Goal: Communication & Community: Answer question/provide support

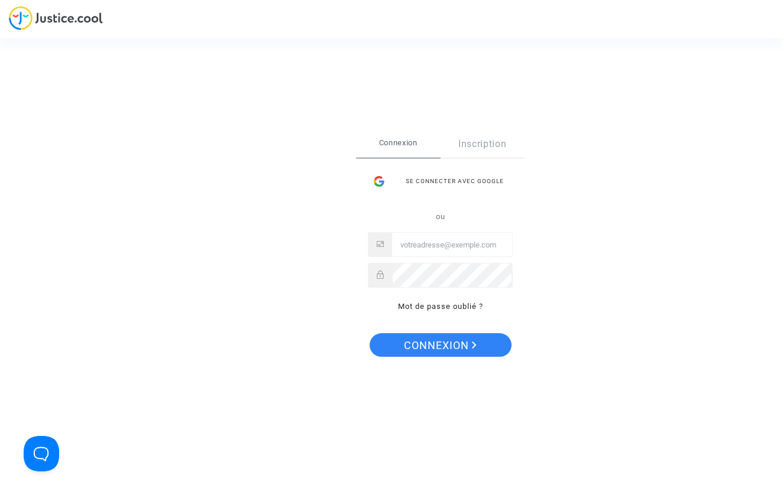
type input "eddy.chiha@gmail.com"
click at [434, 348] on span "Connexion" at bounding box center [440, 345] width 73 height 25
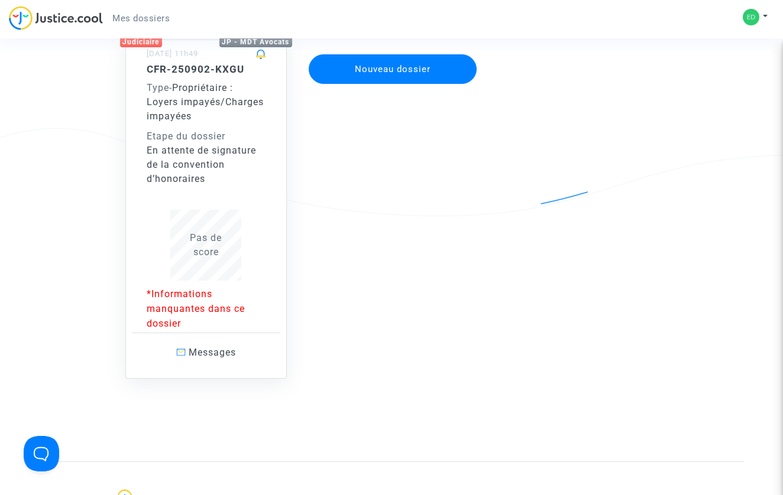
click at [240, 175] on div "En attente de signature de la convention d’honoraires" at bounding box center [206, 165] width 119 height 43
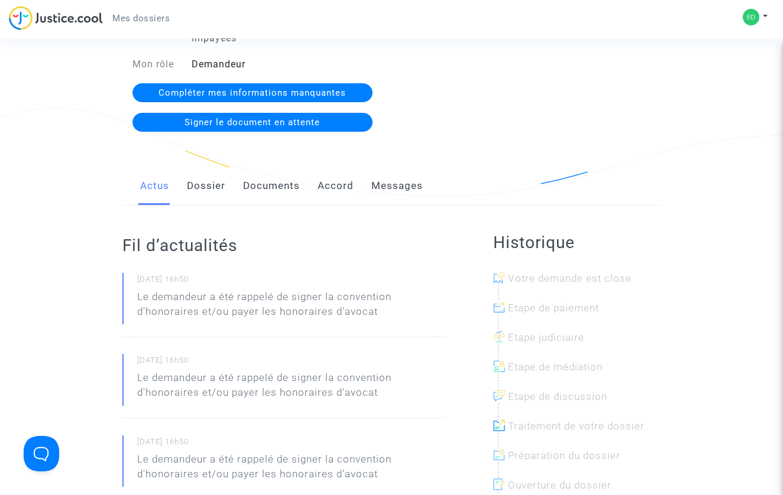
scroll to position [134, 0]
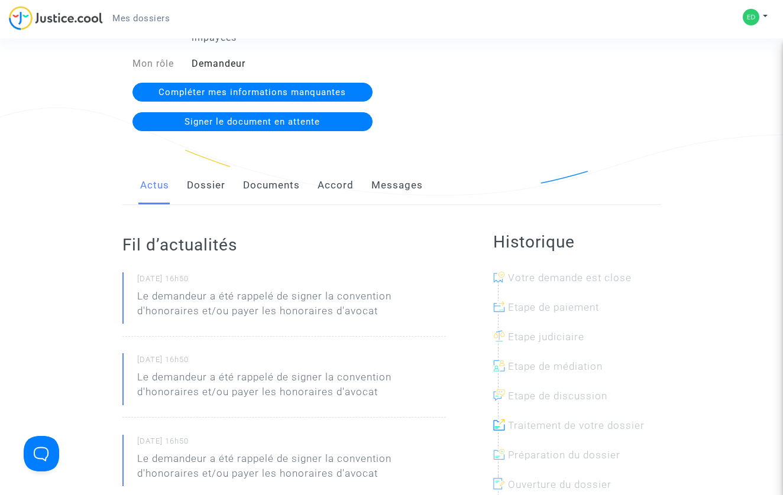
click at [400, 196] on link "Messages" at bounding box center [396, 185] width 51 height 39
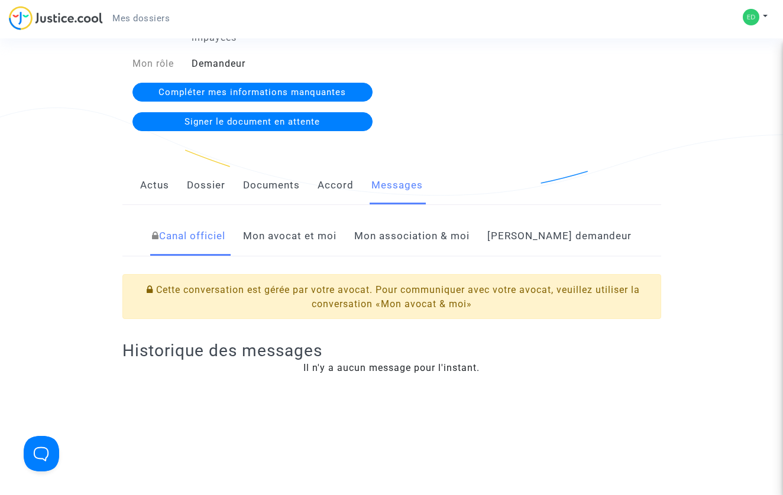
click at [550, 239] on link "[PERSON_NAME] demandeur" at bounding box center [559, 236] width 144 height 39
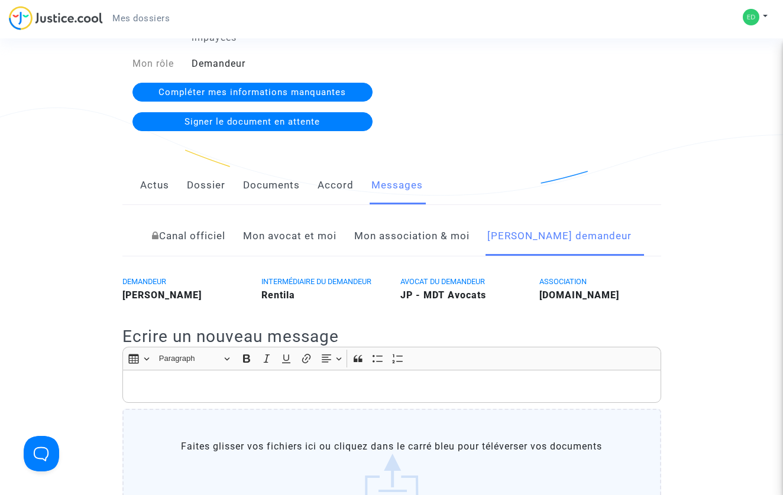
click at [458, 240] on link "Mon association & moi" at bounding box center [411, 236] width 115 height 39
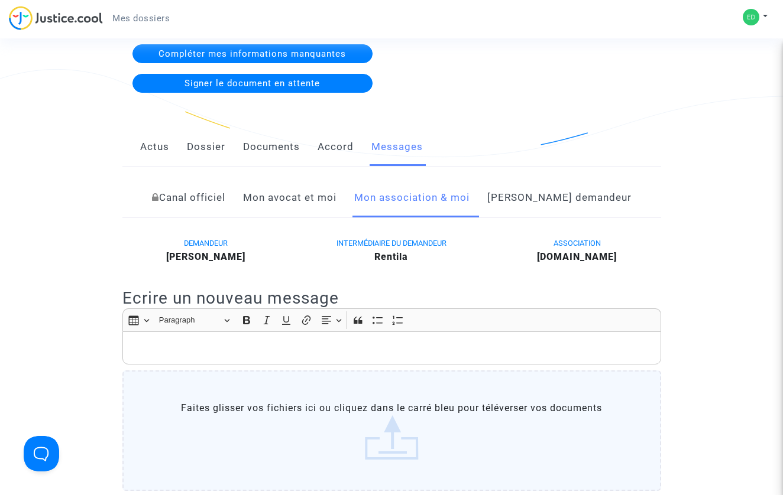
scroll to position [173, 0]
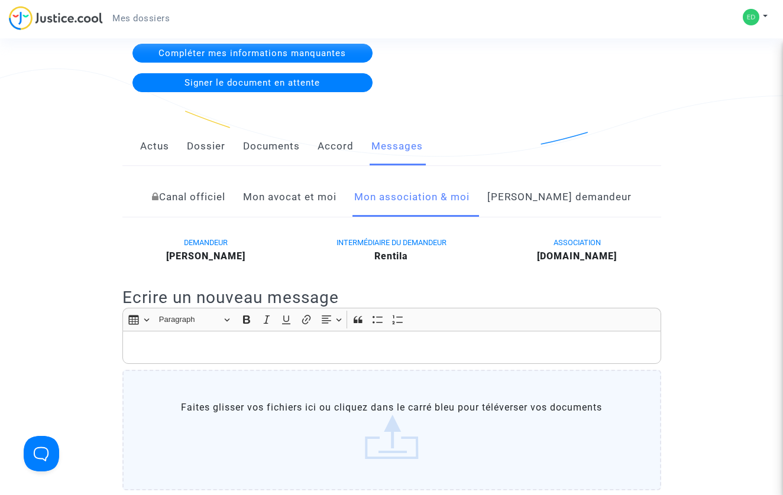
click at [314, 192] on link "Mon avocat et moi" at bounding box center [289, 197] width 93 height 39
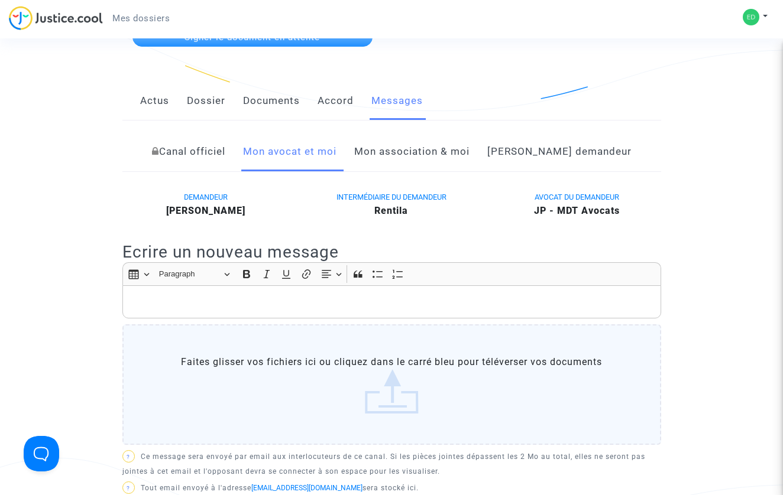
scroll to position [248, 0]
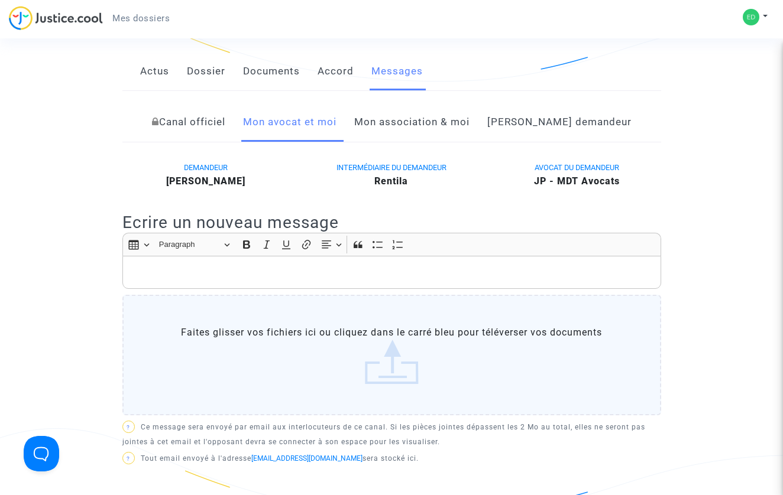
click at [266, 279] on div "Rich Text Editor, main" at bounding box center [391, 272] width 539 height 33
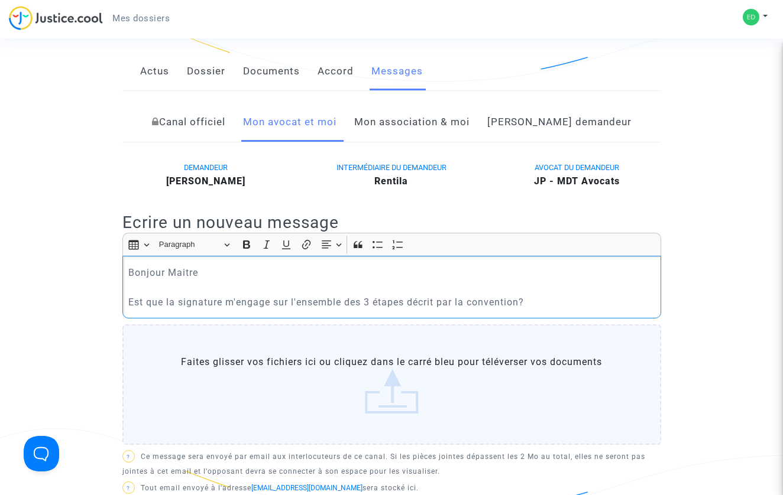
scroll to position [271, 0]
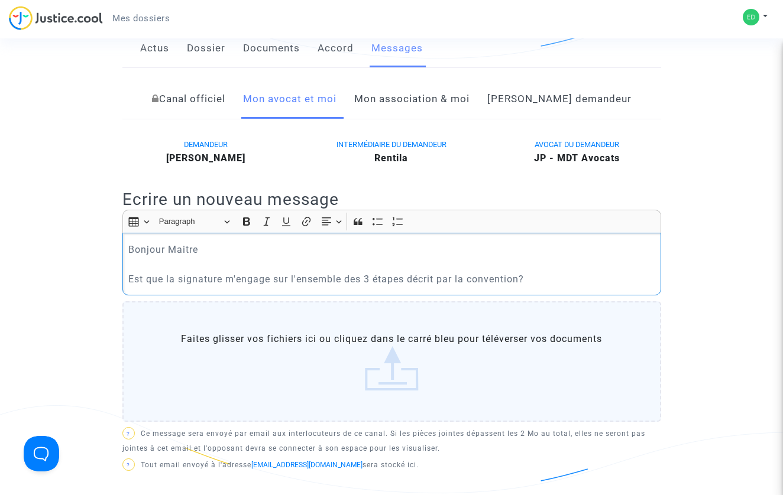
click at [181, 247] on p "Bonjour Maitre Est que la signature m'engage sur l'ensemble des 3 étapes décrit…" at bounding box center [391, 264] width 526 height 44
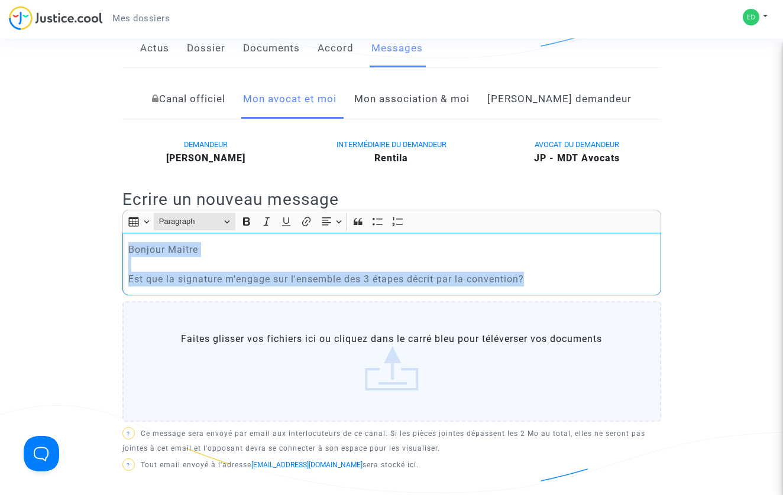
drag, startPoint x: 558, startPoint y: 281, endPoint x: 174, endPoint y: 223, distance: 388.5
click at [174, 223] on div "Rich Text Editor Insert table Insert table Heading Paragraph Paragraph Heading …" at bounding box center [391, 253] width 539 height 86
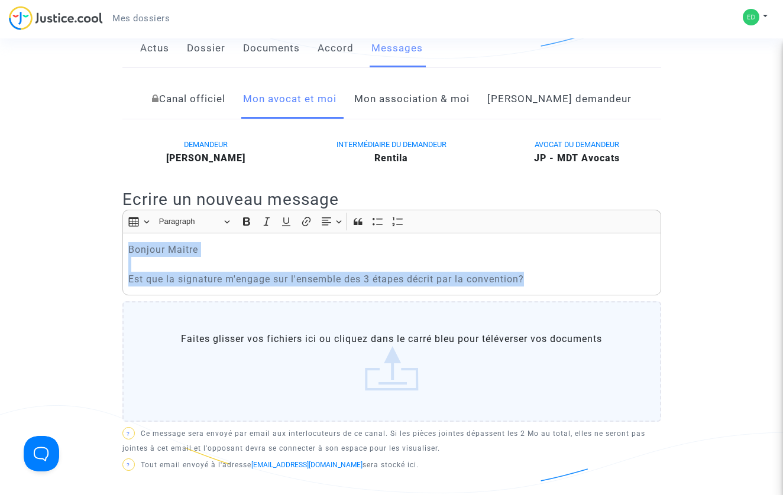
click at [447, 278] on p "Bonjour Maitre Est que la signature m'engage sur l'ensemble des 3 étapes décrit…" at bounding box center [391, 264] width 526 height 44
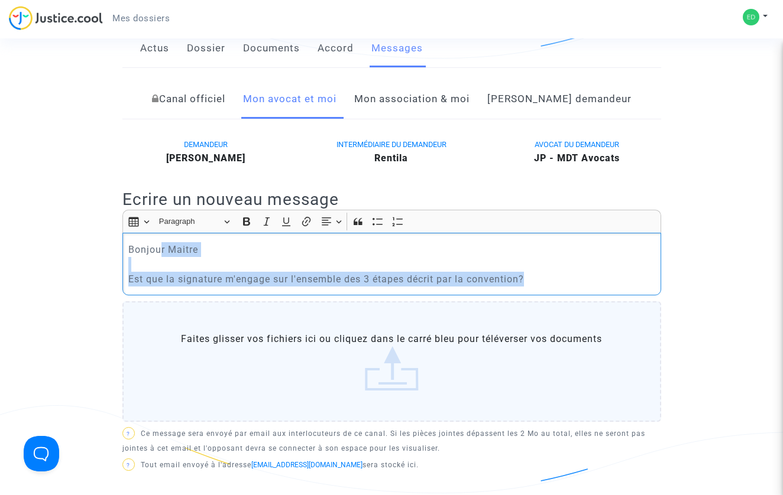
drag, startPoint x: 536, startPoint y: 277, endPoint x: 161, endPoint y: 251, distance: 375.1
click at [161, 251] on p "Bonjour Maitre Est que la signature m'engage sur l'ensemble des 3 étapes décrit…" at bounding box center [391, 264] width 526 height 44
drag, startPoint x: 131, startPoint y: 247, endPoint x: 539, endPoint y: 278, distance: 409.1
click at [539, 278] on p "Bonjour Maitre Est que la signature m'engage sur l'ensemble des 3 étapes décrit…" at bounding box center [391, 264] width 526 height 44
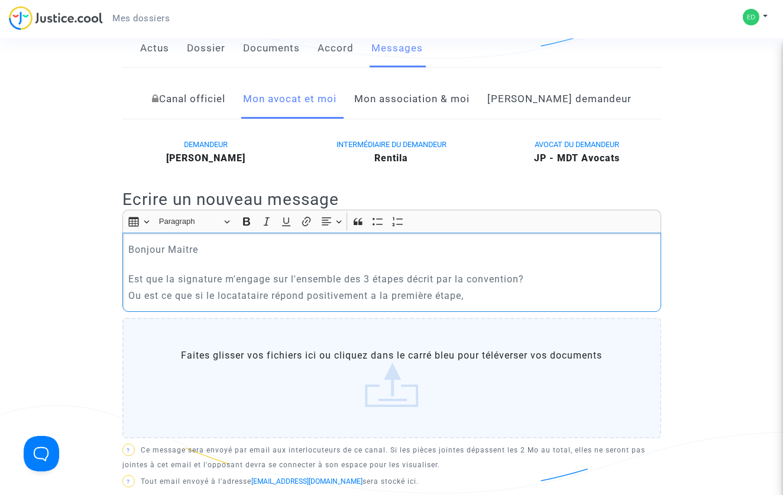
click at [244, 296] on p "Ou est ce que si le locatataire répond positivement a la première étape," at bounding box center [391, 295] width 526 height 15
click at [303, 299] on p "Ou est ce que si le locatataire répond positivement a la première étape," at bounding box center [391, 295] width 526 height 15
click at [271, 297] on p "Ou est ce que si le locatataire répond positivement a la première étape," at bounding box center [391, 295] width 526 height 15
click at [295, 294] on p "Ou est ce que si le locatatair répond positivement a la première étape," at bounding box center [391, 295] width 526 height 15
click at [248, 297] on p "Ou est ce que si le locatatair répond positivement a la première étape," at bounding box center [391, 295] width 526 height 15
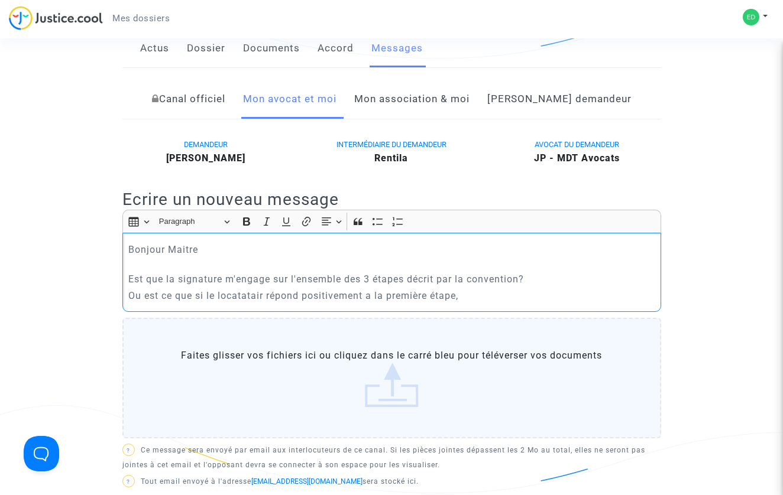
click at [242, 296] on p "Ou est ce que si le locatatair répond positivement a la première étape," at bounding box center [391, 295] width 526 height 15
click at [245, 296] on p "Ou est ce que si le locatatair répond positivement a la première étape," at bounding box center [391, 295] width 526 height 15
click at [248, 296] on p "Ou est ce que si le locatatair répond positivement a la première étape," at bounding box center [391, 295] width 526 height 15
click at [453, 295] on p "Ou est ce que si le locatair répond positivement a la première étape," at bounding box center [391, 295] width 526 height 15
click at [362, 296] on p "Ou est ce que si le locatair répond positivement a la première étape," at bounding box center [391, 295] width 526 height 15
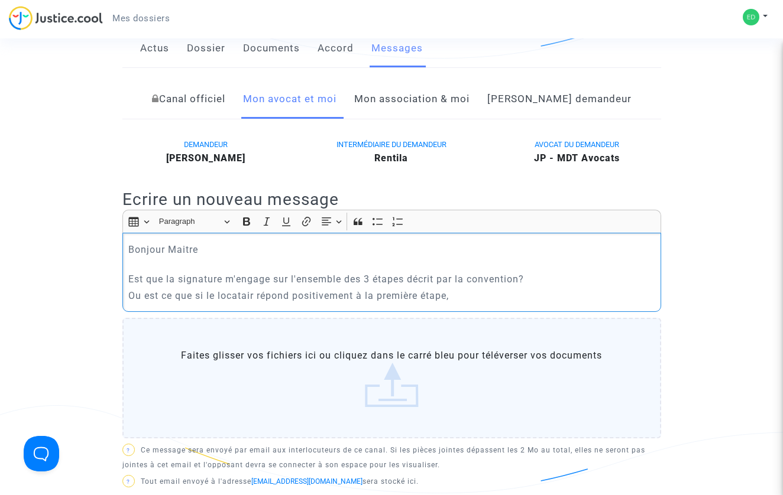
click at [453, 299] on p "Ou est ce que si le locatair répond positivement à la première étape," at bounding box center [391, 295] width 526 height 15
click at [521, 294] on p "Ou est ce que si le locatair répond positivement à la première étape, vous me f…" at bounding box center [391, 295] width 526 height 15
click at [516, 294] on p "Ou est ce que si le locatair répond positivement à la première étape, vous me f…" at bounding box center [391, 295] width 526 height 15
click at [644, 296] on p "Ou est ce que si le locatair répond positivement à la première étape, vous me f…" at bounding box center [391, 295] width 526 height 15
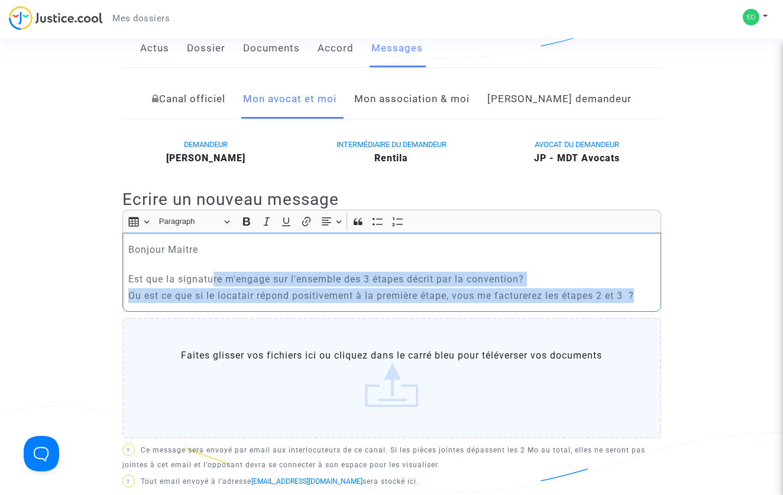
drag, startPoint x: 648, startPoint y: 295, endPoint x: 212, endPoint y: 270, distance: 437.0
click at [212, 270] on div "Bonjour Maitre Est que la signature m'engage sur l'ensemble des 3 étapes décrit…" at bounding box center [391, 272] width 539 height 79
drag, startPoint x: 128, startPoint y: 248, endPoint x: 498, endPoint y: 322, distance: 377.4
click at [500, 323] on div "Rich Text Editor Insert table Insert table Heading Paragraph Paragraph Heading …" at bounding box center [391, 326] width 539 height 233
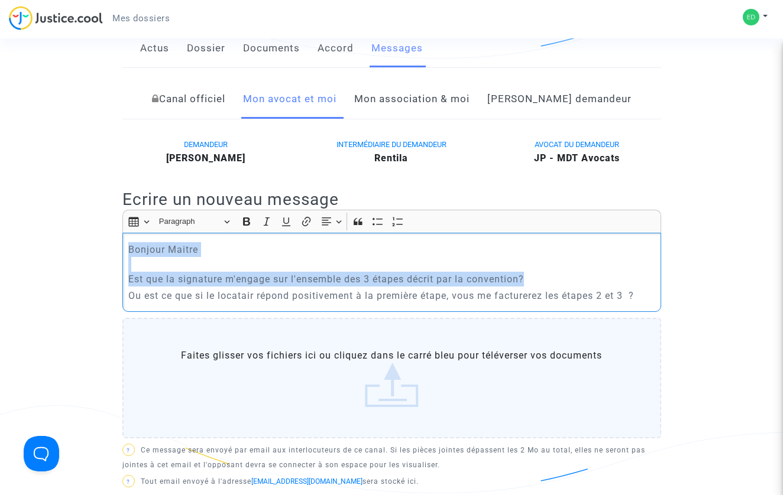
click at [440, 298] on p "Ou est ce que si le locatair répond positivement à la première étape, vous me f…" at bounding box center [391, 295] width 526 height 15
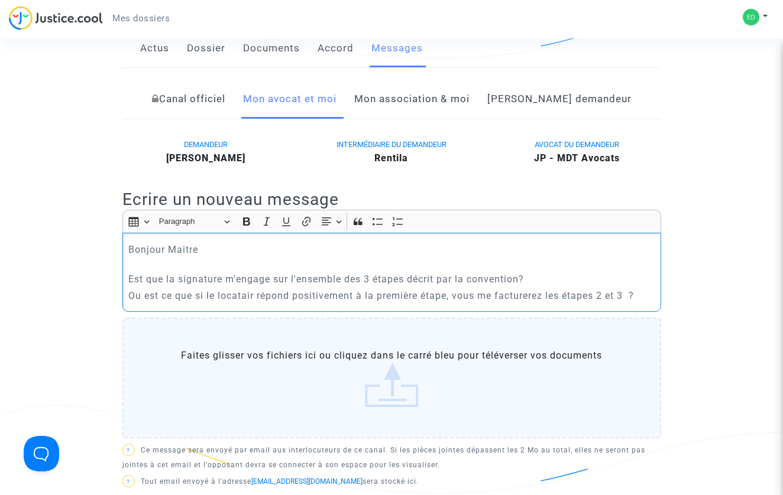
click at [440, 298] on p "Ou est ce que si le locatair répond positivement à la première étape, vous me f…" at bounding box center [391, 295] width 526 height 15
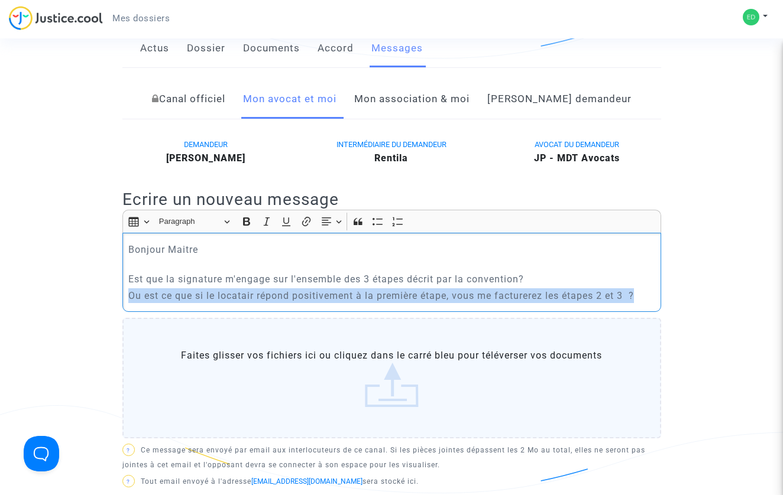
click at [440, 298] on p "Ou est ce que si le locatair répond positivement à la première étape, vous me f…" at bounding box center [391, 295] width 526 height 15
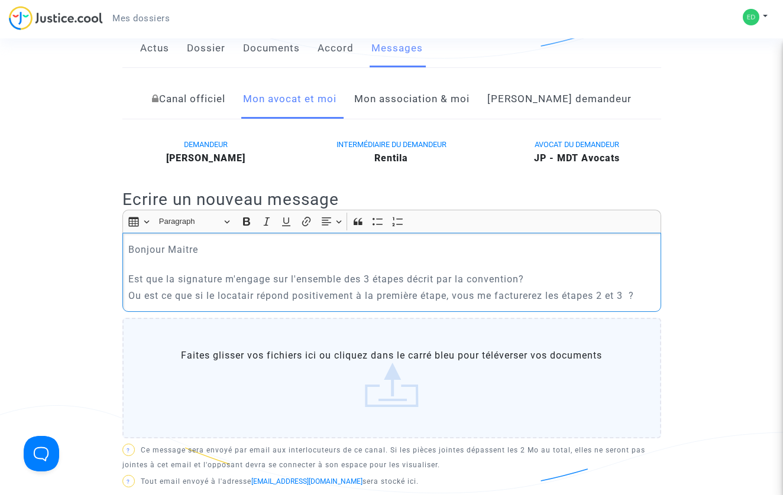
click at [440, 298] on p "Ou est ce que si le locatair répond positivement à la première étape, vous me f…" at bounding box center [391, 295] width 526 height 15
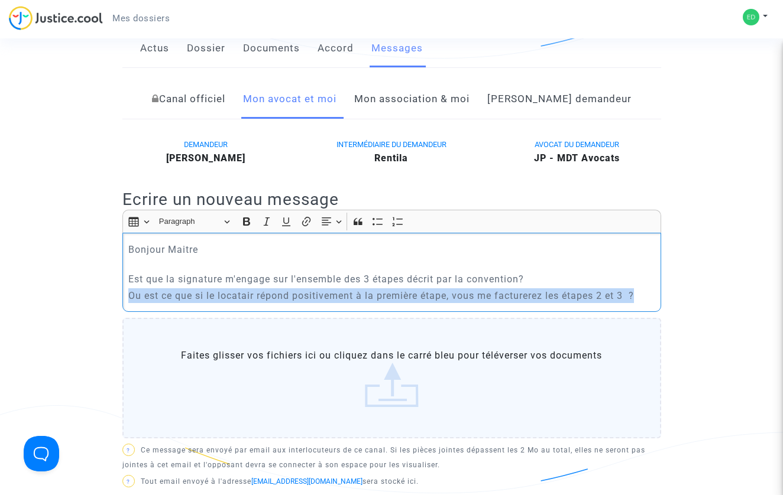
click at [440, 298] on p "Ou est ce que si le locatair répond positivement à la première étape, vous me f…" at bounding box center [391, 295] width 526 height 15
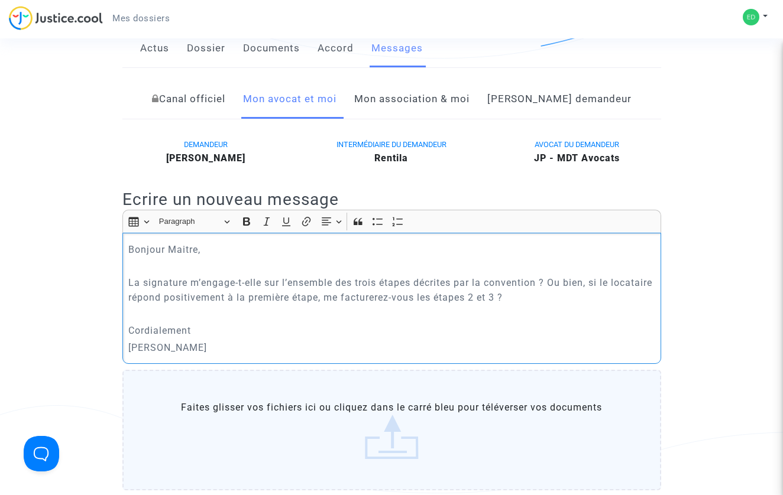
drag, startPoint x: 194, startPoint y: 354, endPoint x: 223, endPoint y: 344, distance: 30.7
click at [223, 344] on p "[PERSON_NAME]" at bounding box center [391, 347] width 526 height 15
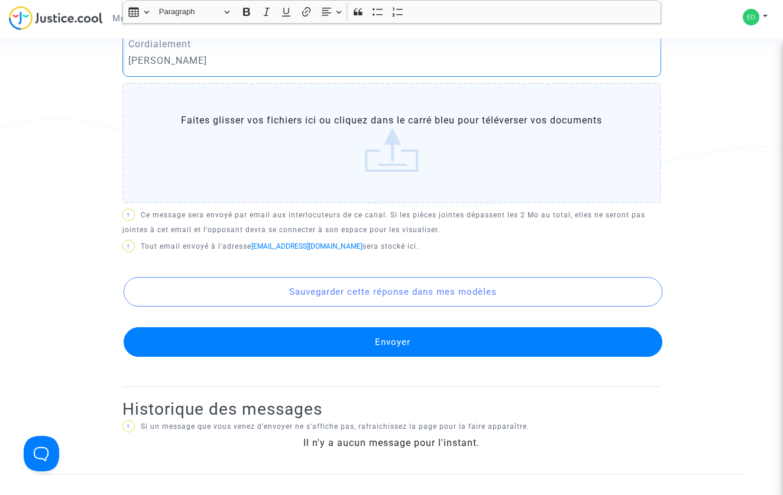
scroll to position [579, 0]
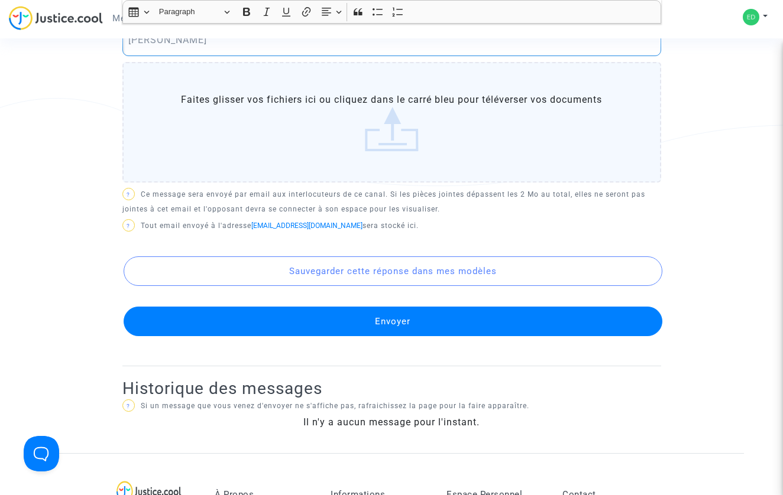
click at [424, 332] on button "Envoyer" at bounding box center [393, 322] width 539 height 30
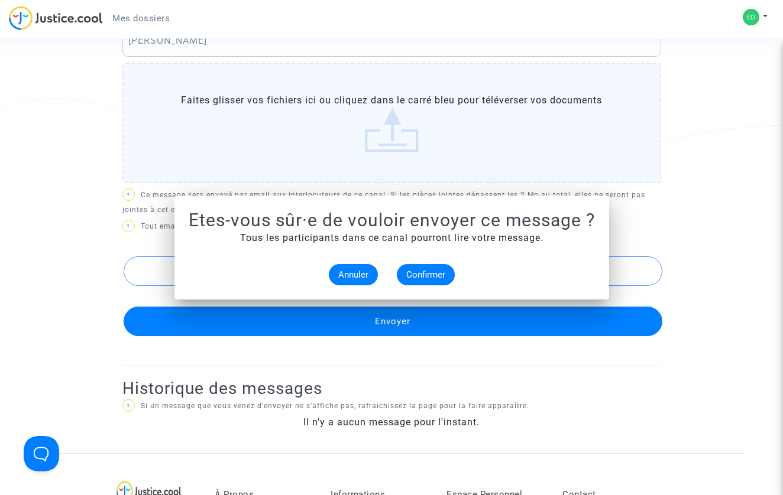
scroll to position [0, 0]
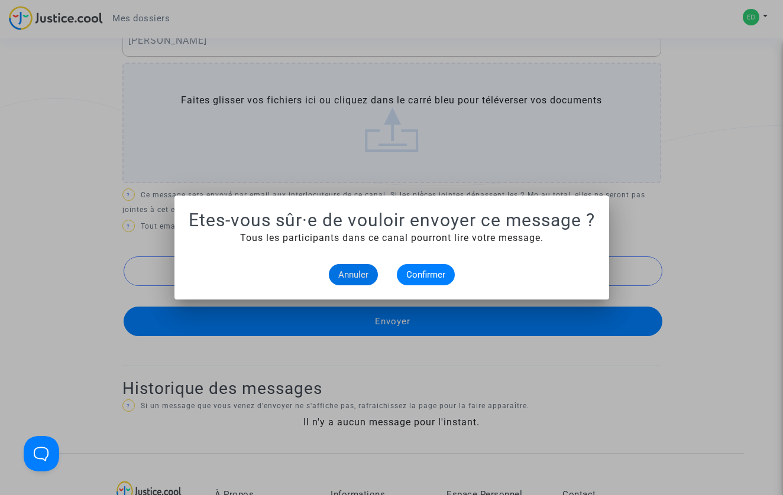
click at [355, 275] on span "Annuler" at bounding box center [353, 275] width 30 height 11
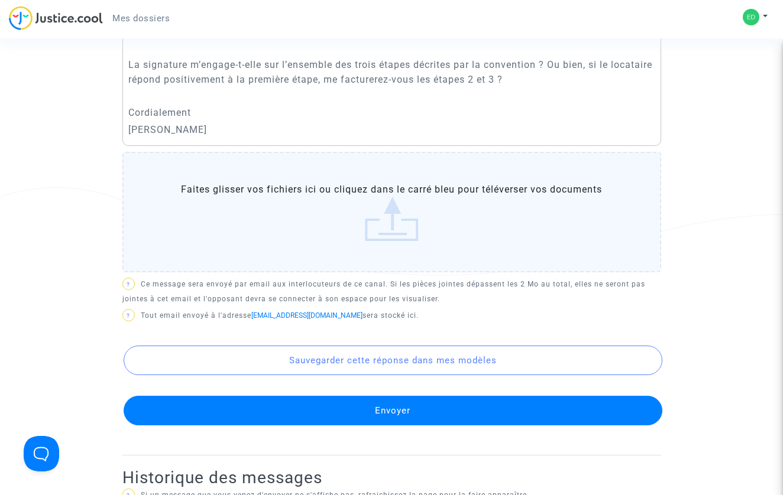
scroll to position [523, 0]
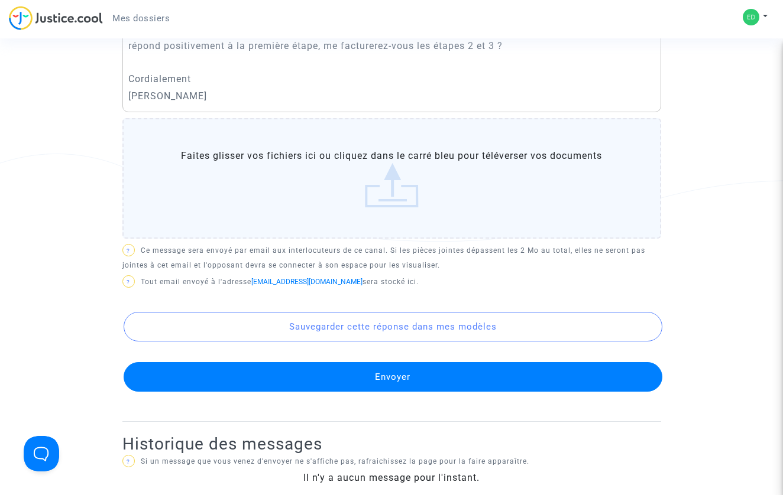
click at [382, 382] on button "Envoyer" at bounding box center [393, 377] width 539 height 30
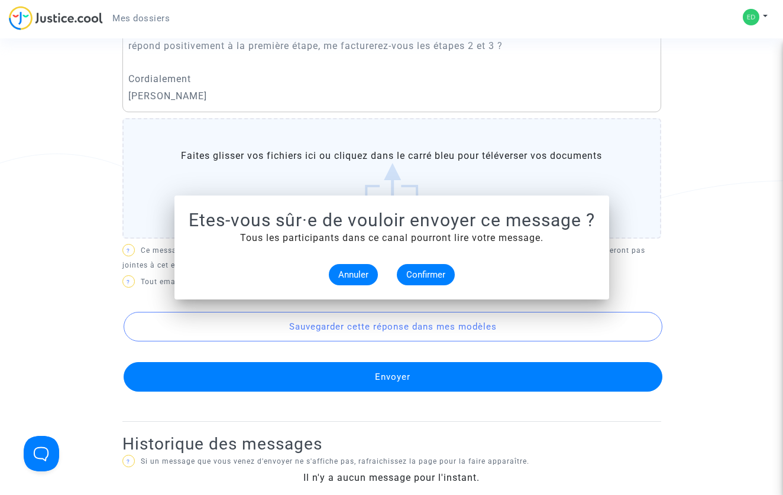
scroll to position [0, 0]
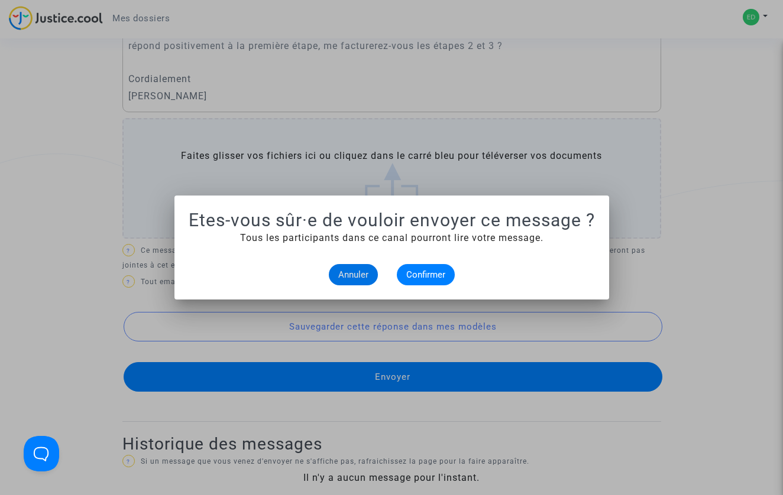
click at [420, 270] on span "Confirmer" at bounding box center [425, 275] width 39 height 11
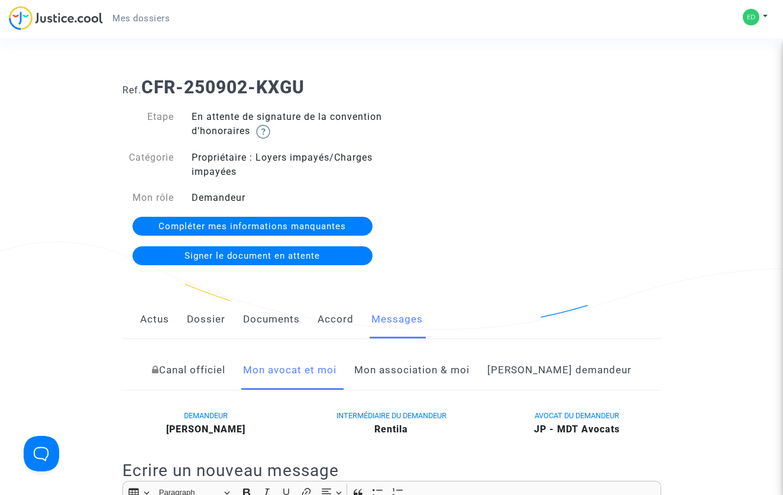
click at [697, 1] on nav "Mes dossiers Mon profil Paramètres Déconnexion" at bounding box center [391, 19] width 783 height 38
